Goal: Task Accomplishment & Management: Complete application form

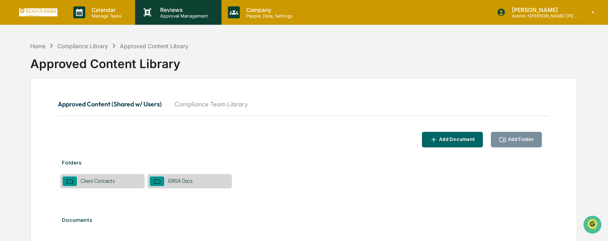
click at [172, 16] on p "Approval Management" at bounding box center [183, 16] width 58 height 6
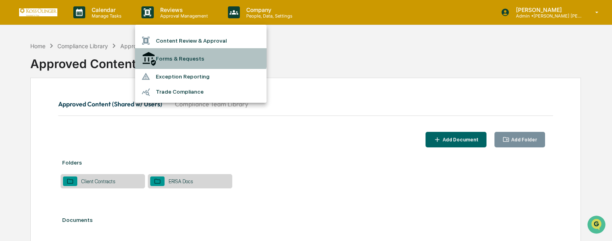
click at [178, 52] on li "Forms & Requests" at bounding box center [201, 58] width 132 height 21
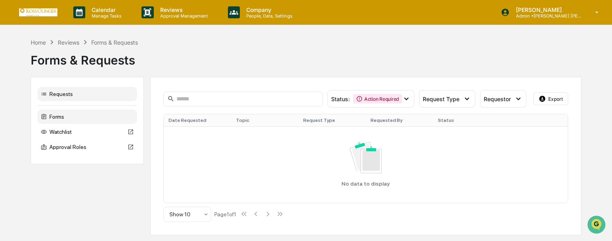
click at [71, 117] on div "Forms" at bounding box center [87, 117] width 100 height 14
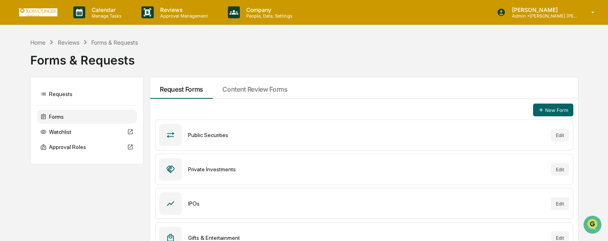
scroll to position [120, 0]
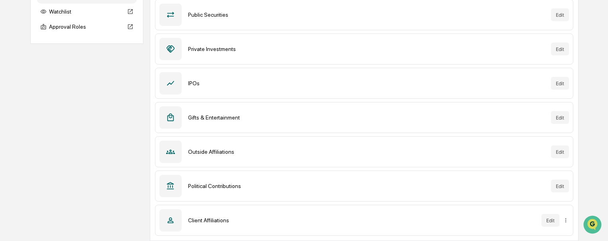
click at [189, 215] on div "Client Affiliations Edit" at bounding box center [364, 220] width 418 height 31
click at [210, 158] on div "Outside Affiliations Edit" at bounding box center [364, 151] width 418 height 31
click at [559, 152] on button "Edit" at bounding box center [560, 151] width 18 height 13
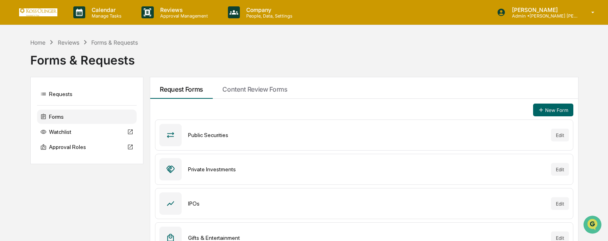
scroll to position [120, 0]
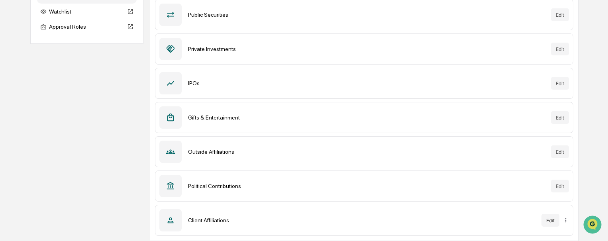
click at [562, 221] on div "Edit" at bounding box center [555, 220] width 27 height 13
click at [552, 222] on button "Edit" at bounding box center [551, 220] width 18 height 13
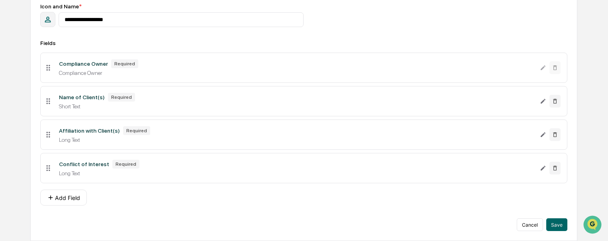
scroll to position [66, 0]
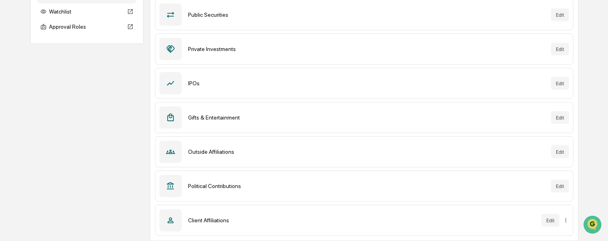
scroll to position [80, 0]
